Goal: Navigation & Orientation: Find specific page/section

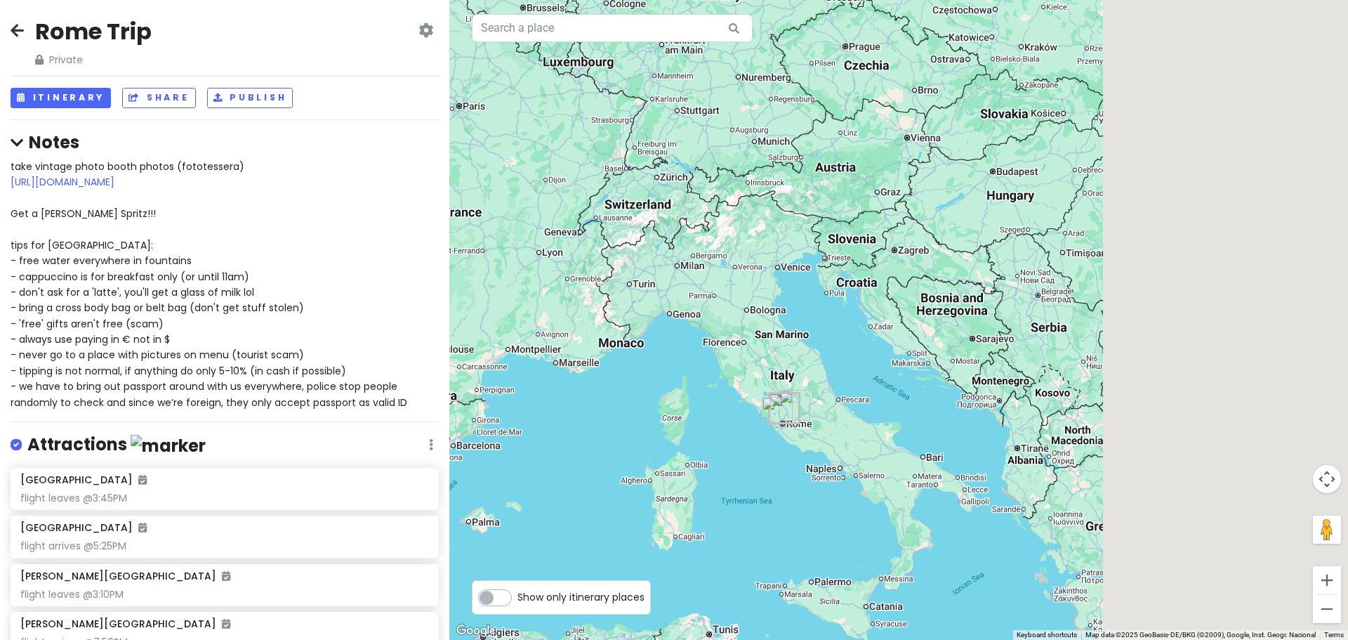
drag, startPoint x: 1010, startPoint y: 477, endPoint x: 531, endPoint y: 286, distance: 515.5
click at [531, 286] on div at bounding box center [898, 320] width 899 height 640
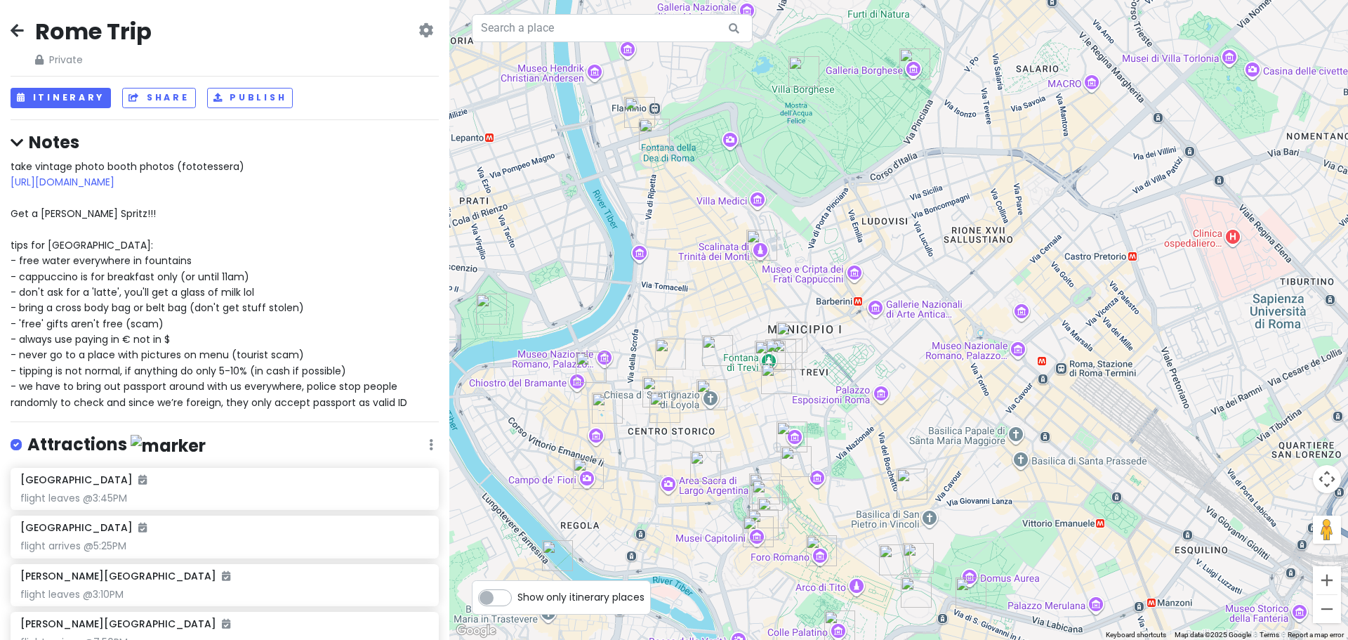
drag, startPoint x: 828, startPoint y: 487, endPoint x: 861, endPoint y: 285, distance: 204.2
click at [853, 311] on div at bounding box center [898, 320] width 899 height 640
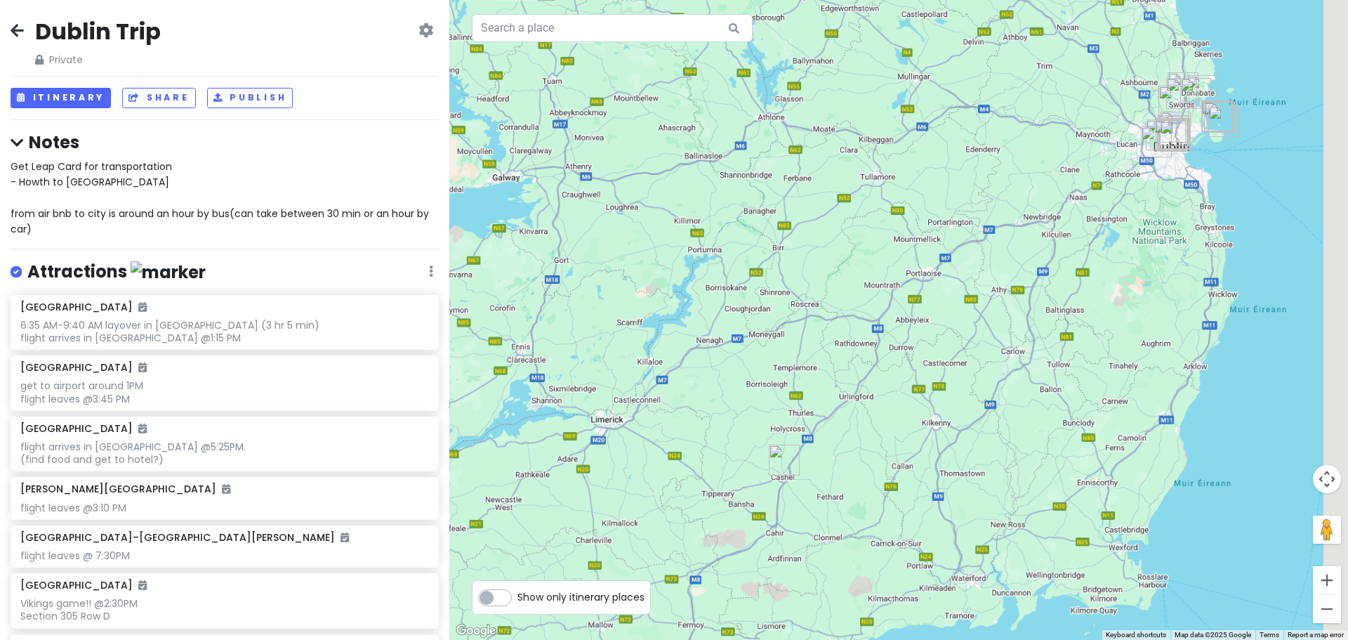
drag, startPoint x: 1238, startPoint y: 126, endPoint x: 998, endPoint y: 292, distance: 291.7
click at [998, 293] on div at bounding box center [898, 320] width 899 height 640
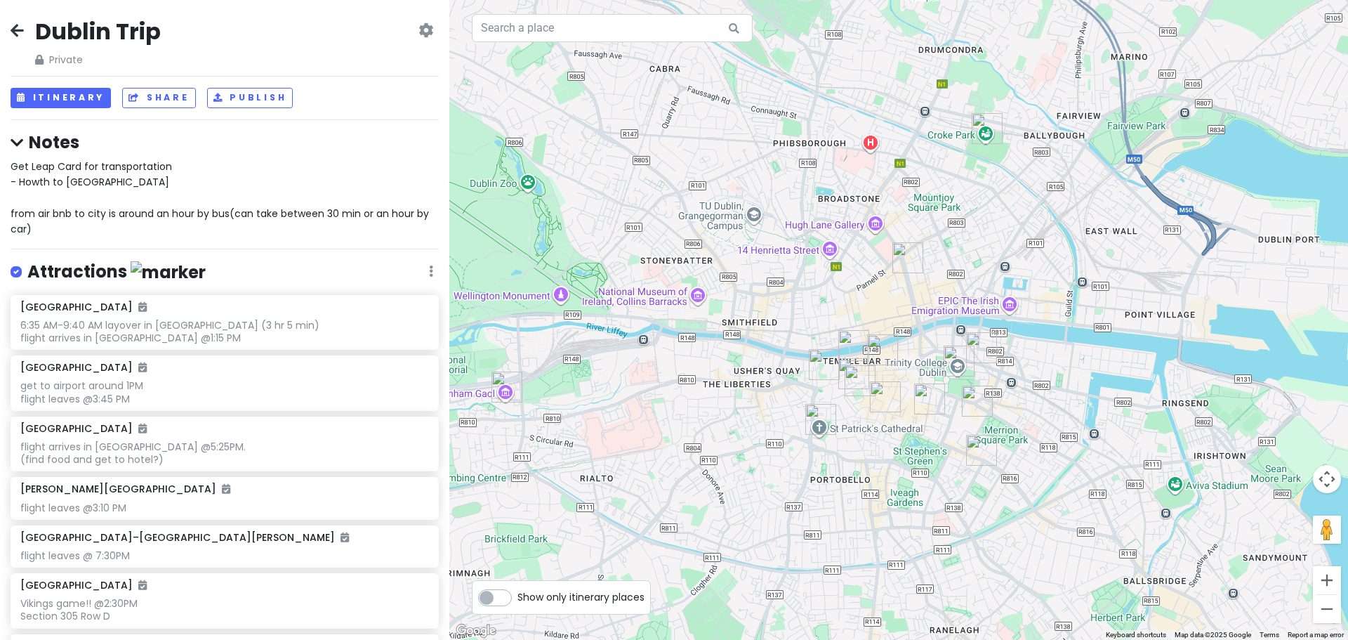
drag, startPoint x: 1048, startPoint y: 350, endPoint x: 885, endPoint y: 320, distance: 165.7
click at [885, 320] on div at bounding box center [898, 320] width 899 height 640
click at [43, 100] on button "Itinerary" at bounding box center [61, 98] width 100 height 20
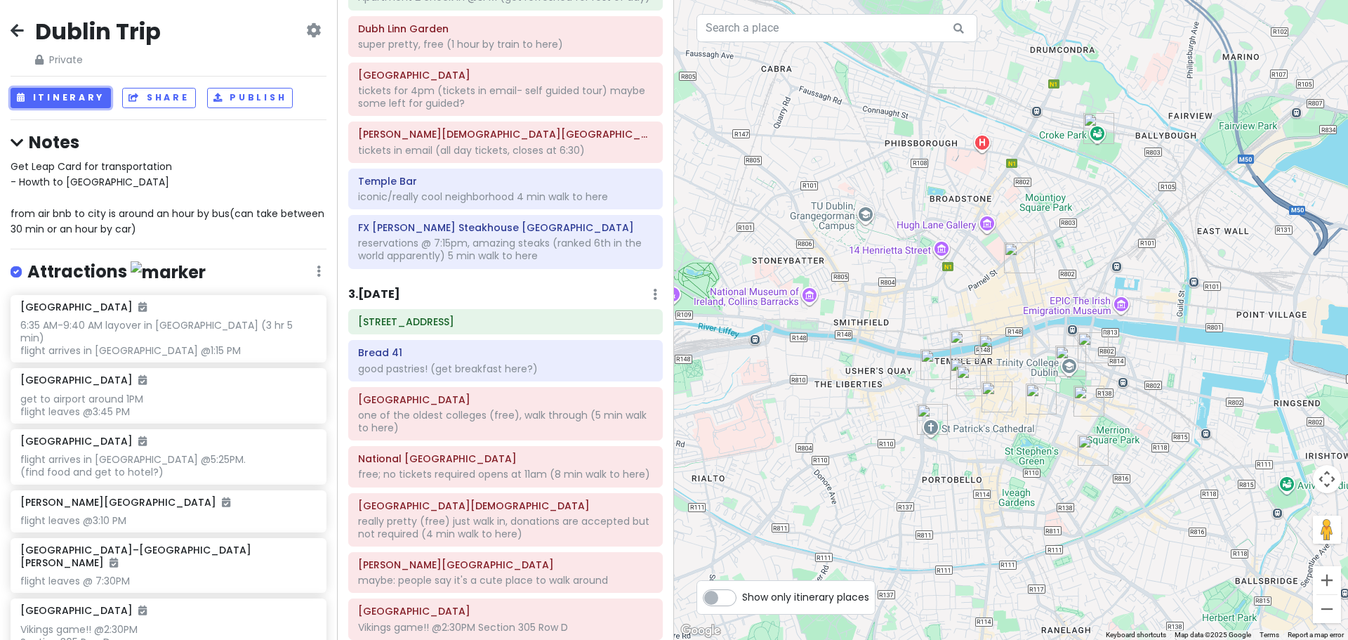
scroll to position [281, 0]
